Goal: Task Accomplishment & Management: Manage account settings

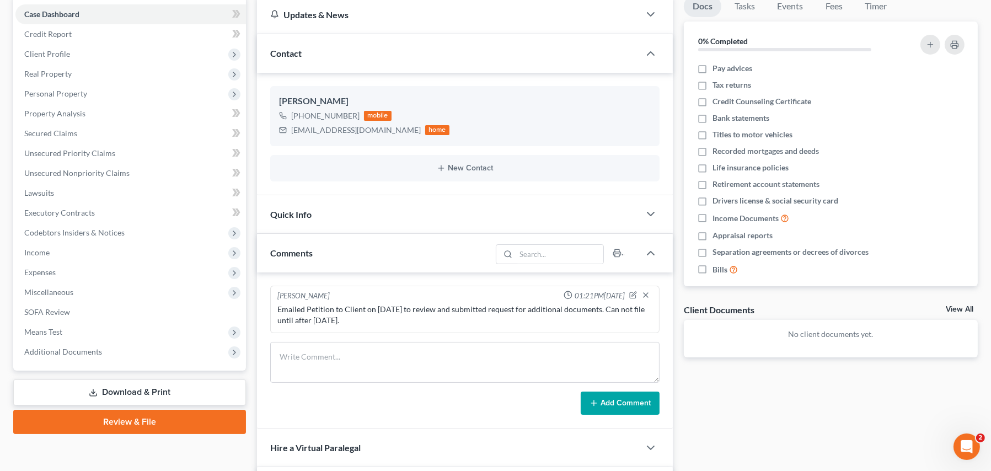
click at [484, 414] on div "[PERSON_NAME] 01:21PM[DATE] Emailed Petition to Client on [DATE] to review and …" at bounding box center [465, 351] width 416 height 156
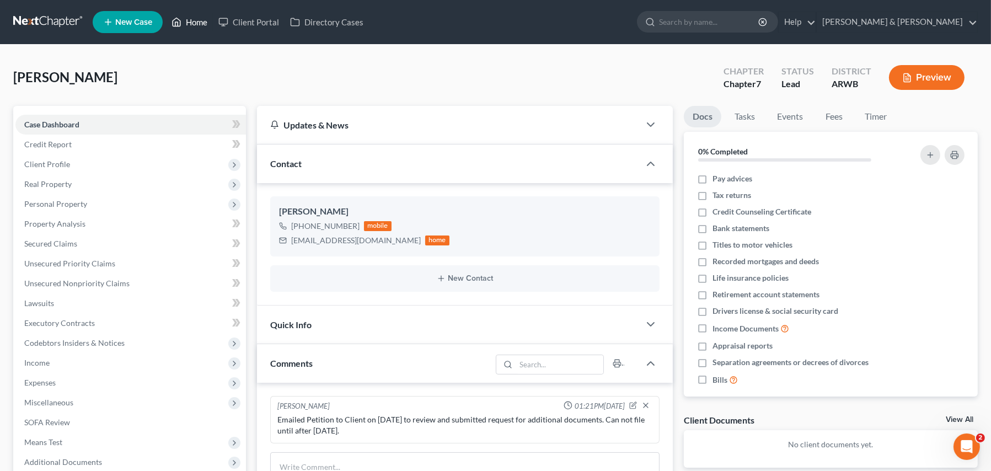
click at [196, 24] on link "Home" at bounding box center [189, 22] width 47 height 20
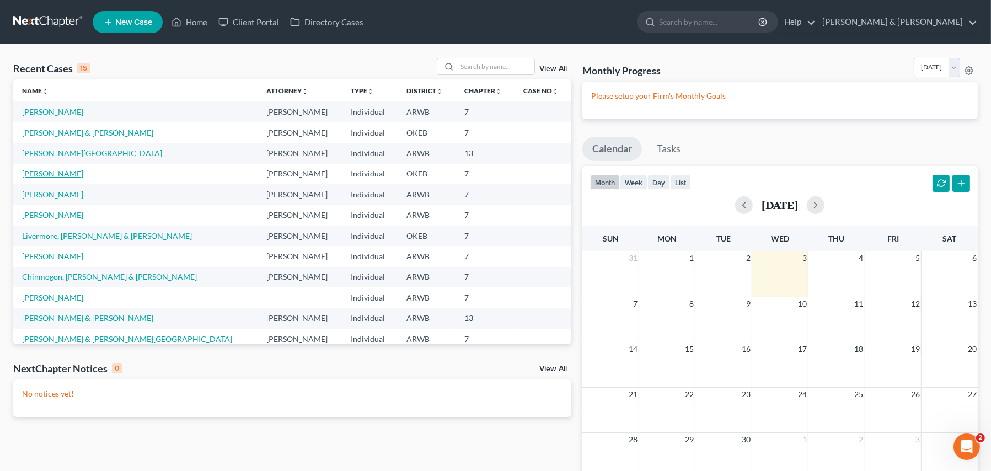
click at [64, 172] on link "[PERSON_NAME]" at bounding box center [52, 173] width 61 height 9
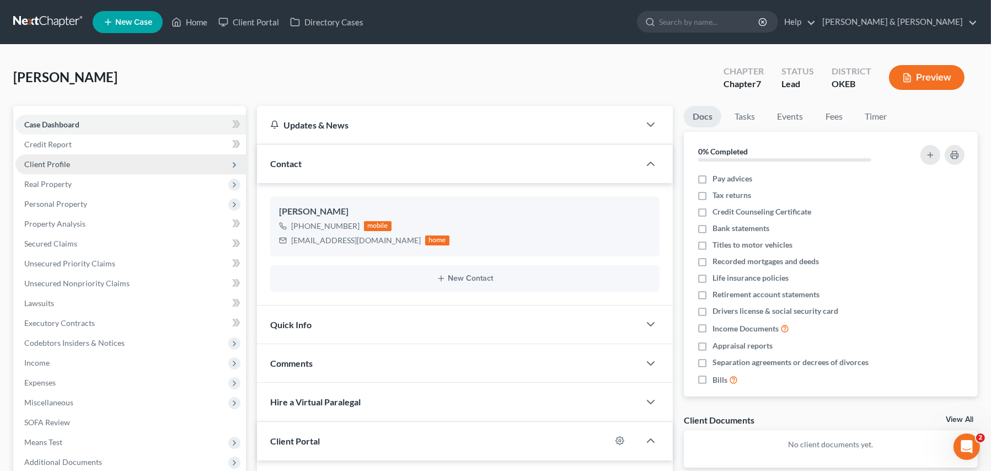
click at [46, 156] on span "Client Profile" at bounding box center [130, 164] width 231 height 20
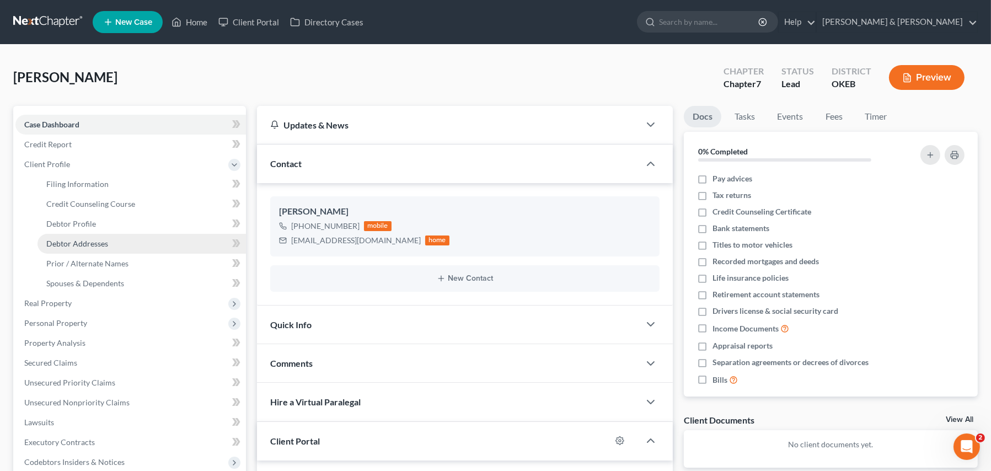
click at [78, 245] on span "Debtor Addresses" at bounding box center [77, 243] width 62 height 9
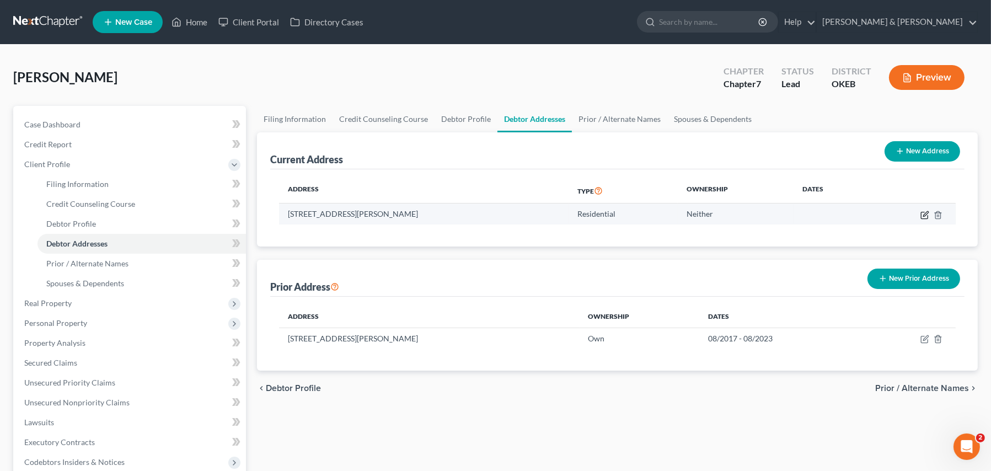
click at [929, 215] on icon "button" at bounding box center [925, 215] width 9 height 9
select select "37"
select select "0"
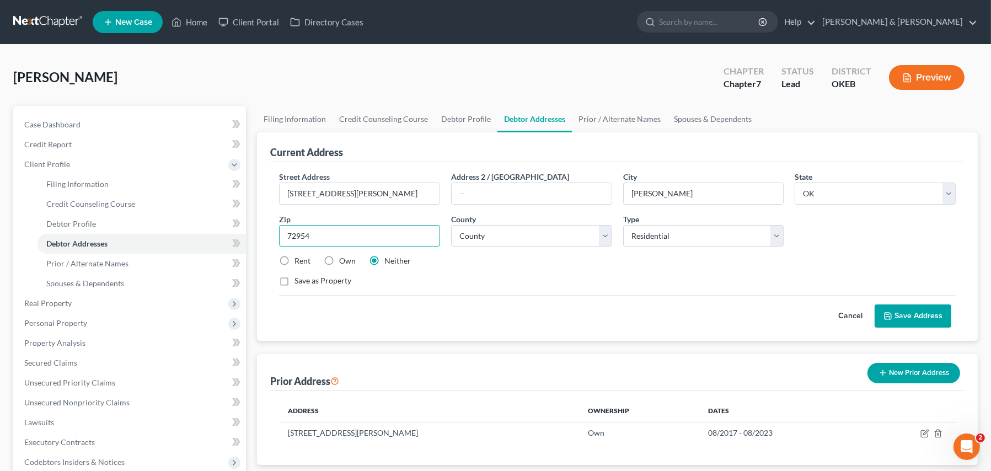
drag, startPoint x: 336, startPoint y: 239, endPoint x: 266, endPoint y: 233, distance: 69.8
click at [266, 233] on div "Current Address Street Address * [STREET_ADDRESS][PERSON_NAME] * [PERSON_NAME] …" at bounding box center [617, 236] width 721 height 209
type input "74954"
click at [911, 316] on button "Save Address" at bounding box center [913, 316] width 77 height 23
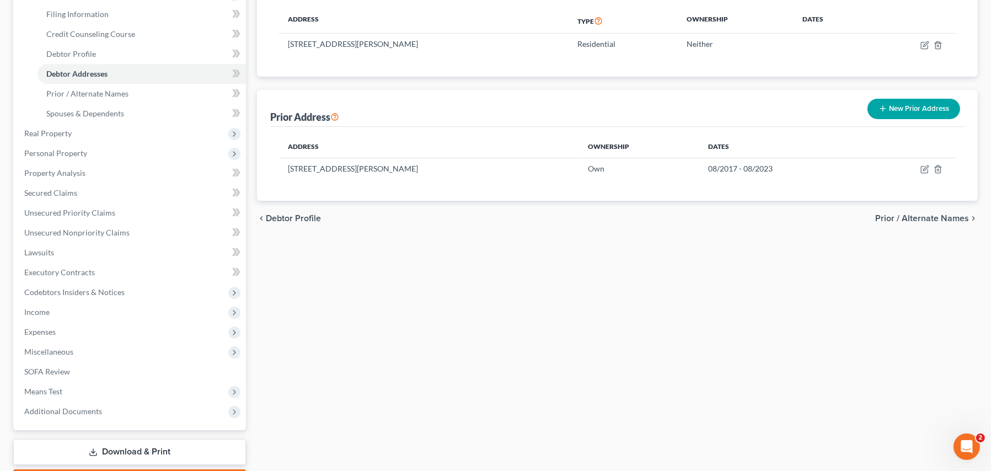
scroll to position [233, 0]
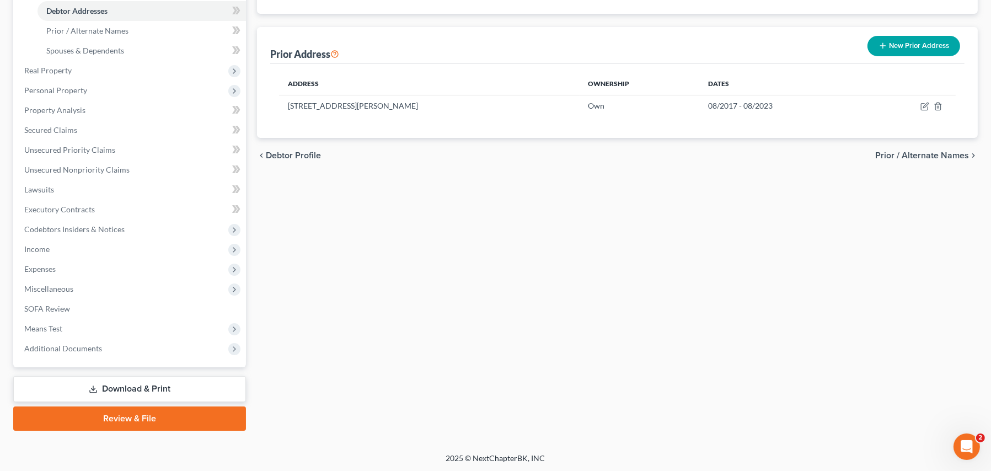
drag, startPoint x: 119, startPoint y: 393, endPoint x: 133, endPoint y: 387, distance: 15.1
click at [119, 393] on link "Download & Print" at bounding box center [129, 389] width 233 height 26
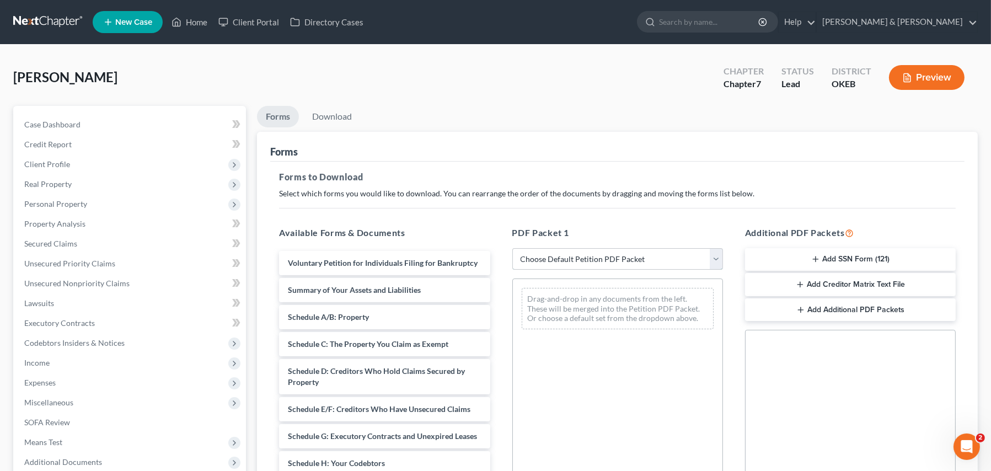
click at [557, 264] on select "Choose Default Petition PDF Packet Complete Bankruptcy Petition (all forms and …" at bounding box center [618, 259] width 211 height 22
select select "4"
click at [513, 248] on select "Choose Default Petition PDF Packet Complete Bankruptcy Petition (all forms and …" at bounding box center [618, 259] width 211 height 22
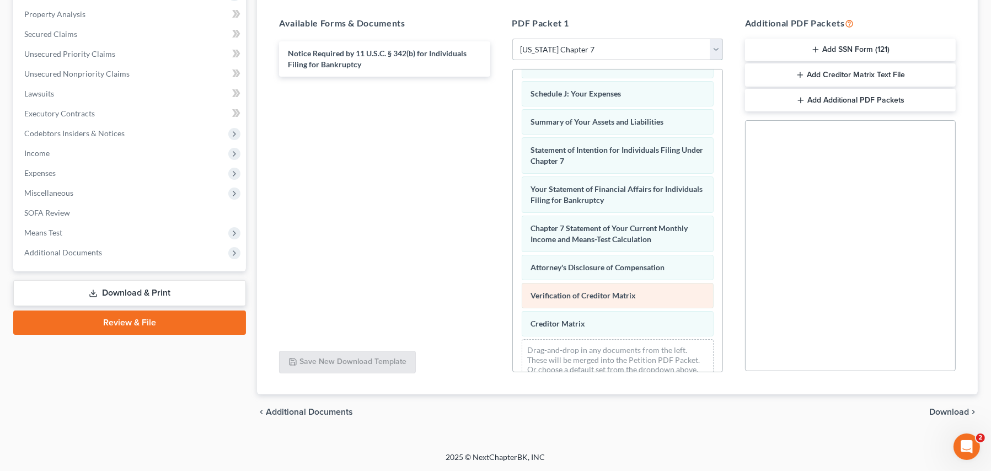
scroll to position [322, 0]
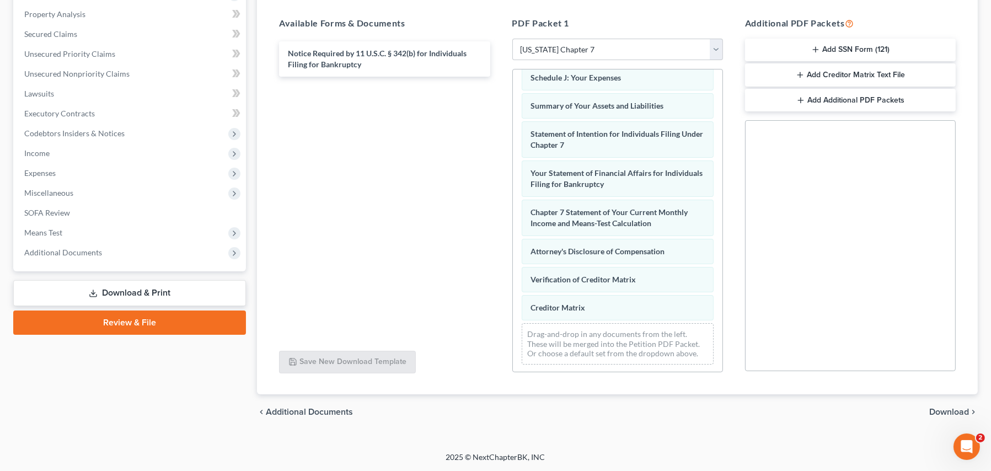
click at [137, 289] on link "Download & Print" at bounding box center [129, 293] width 233 height 26
click at [143, 286] on link "Download & Print" at bounding box center [129, 293] width 233 height 26
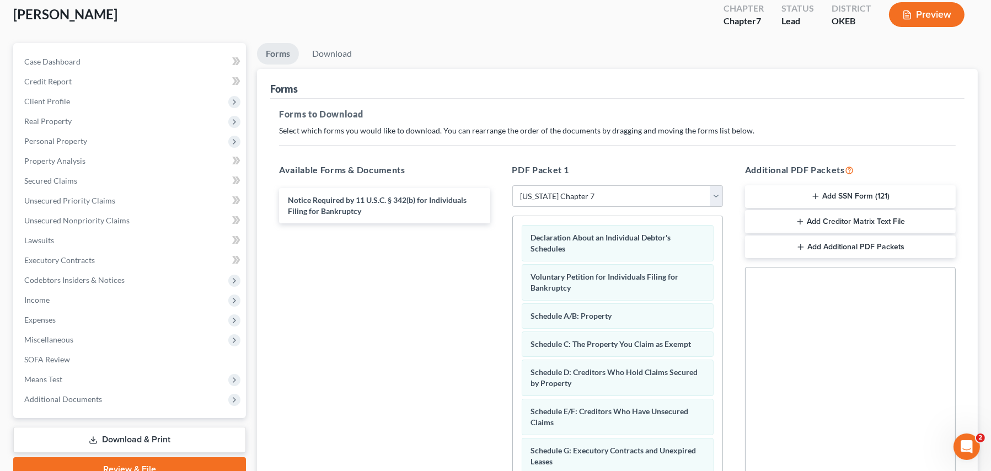
scroll to position [210, 0]
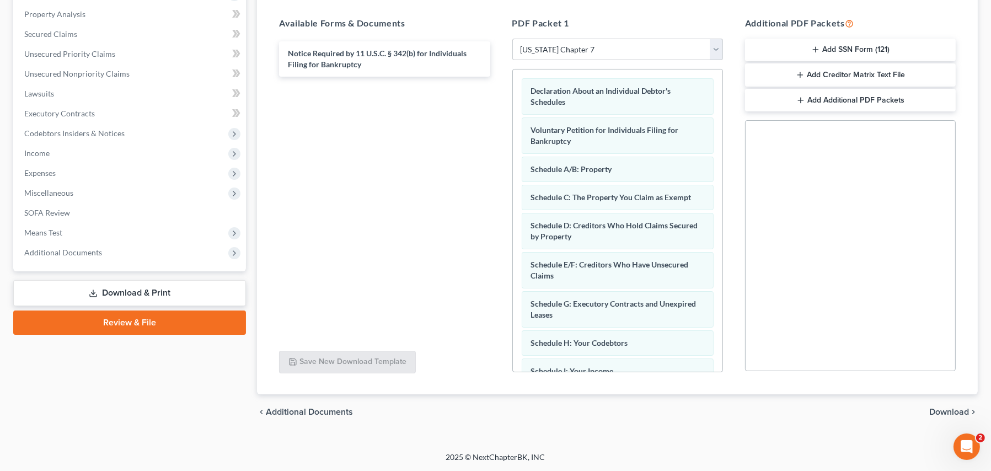
click at [937, 414] on span "Download" at bounding box center [950, 412] width 40 height 9
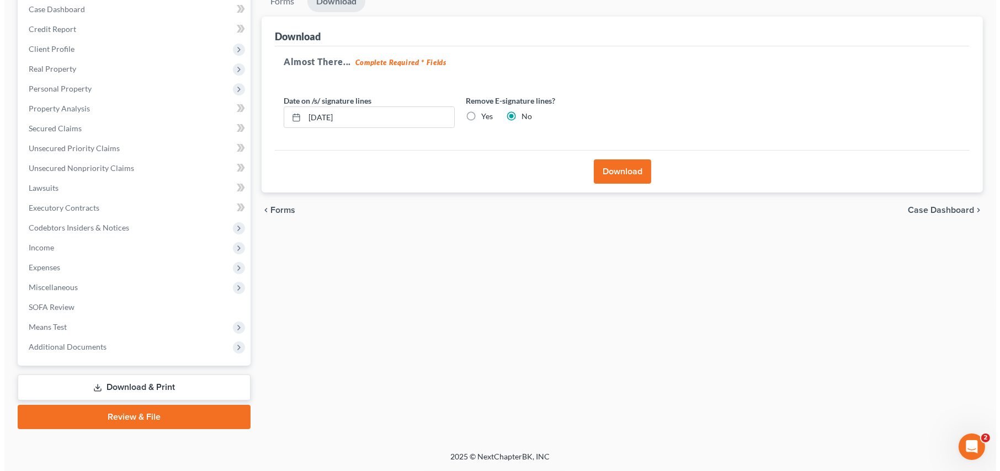
scroll to position [114, 0]
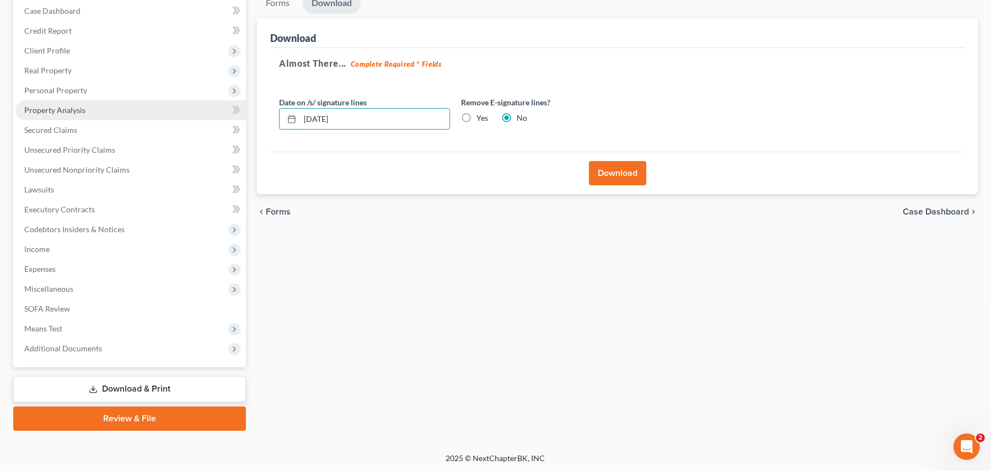
drag, startPoint x: 357, startPoint y: 118, endPoint x: 220, endPoint y: 109, distance: 137.7
click at [220, 109] on div "Petition Navigation Case Dashboard Payments Invoices Payments Payments Credit R…" at bounding box center [496, 211] width 976 height 439
type input "[DATE]"
click at [616, 170] on button "Download" at bounding box center [617, 173] width 57 height 24
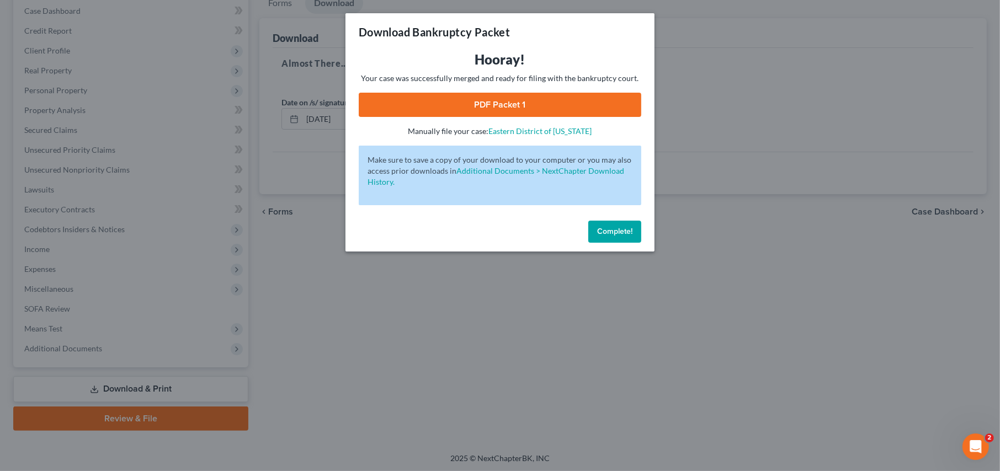
click at [466, 108] on link "PDF Packet 1" at bounding box center [500, 105] width 282 height 24
